Goal: Find specific fact: Find specific fact

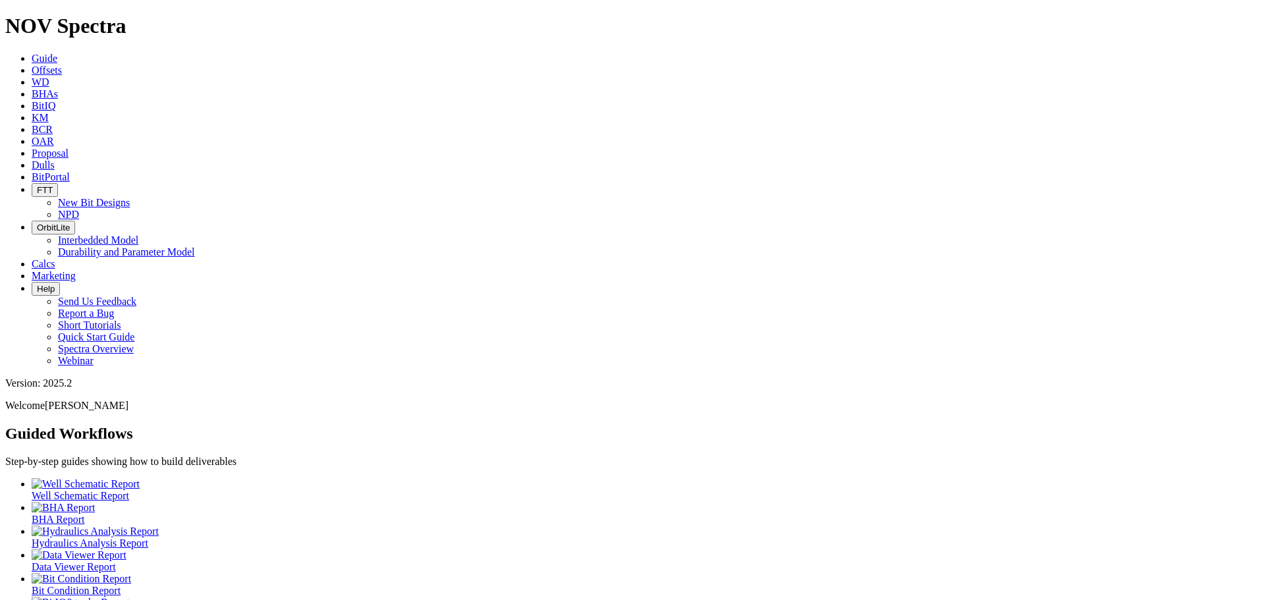
click at [32, 159] on icon at bounding box center [32, 164] width 0 height 11
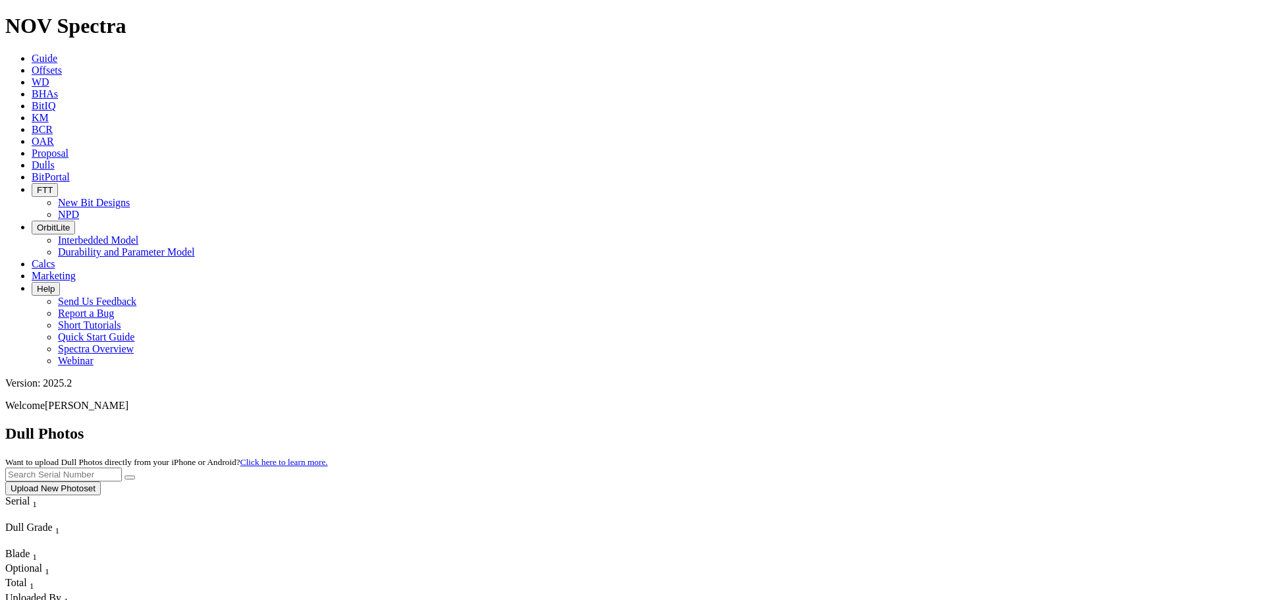
click at [122, 468] on input "text" at bounding box center [63, 475] width 117 height 14
type input "A315422"
click at [125, 476] on button "submit" at bounding box center [130, 478] width 11 height 4
drag, startPoint x: 966, startPoint y: 59, endPoint x: 902, endPoint y: 53, distance: 64.8
click at [910, 425] on div "Dull Photos Want to upload Dull Photos directly from your iPhone or Android? Cl…" at bounding box center [632, 460] width 1254 height 70
